Goal: Transaction & Acquisition: Purchase product/service

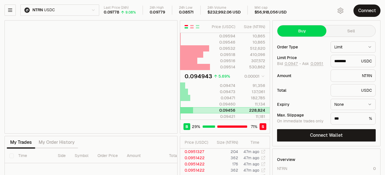
scroll to position [60, 0]
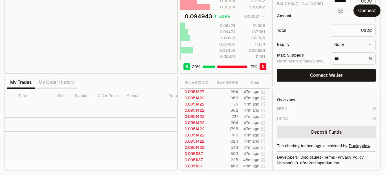
type input "********"
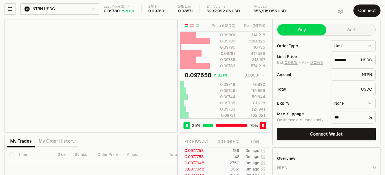
scroll to position [0, 0]
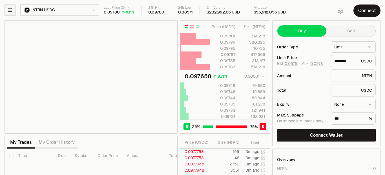
click at [13, 12] on button "button" at bounding box center [10, 10] width 11 height 11
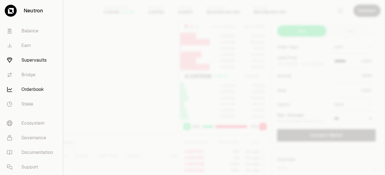
click at [28, 61] on link "Supervaults" at bounding box center [31, 60] width 58 height 15
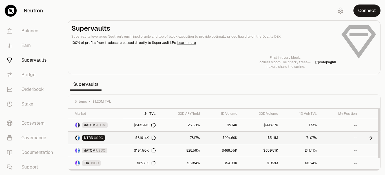
click at [114, 139] on link "NTRN USDC" at bounding box center [95, 138] width 55 height 12
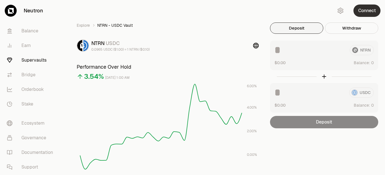
click at [364, 9] on button "Connect" at bounding box center [367, 11] width 27 height 12
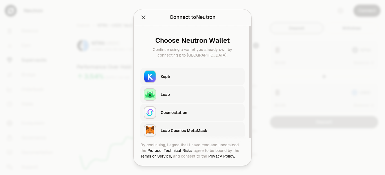
click at [183, 75] on div "Keplr" at bounding box center [201, 77] width 81 height 6
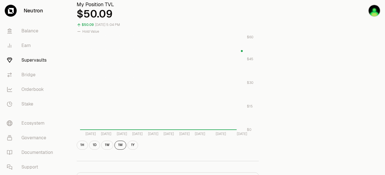
scroll to position [208, 0]
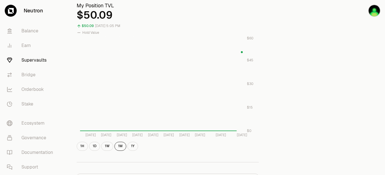
click at [242, 52] on circle at bounding box center [242, 53] width 2 height 2
